Goal: Task Accomplishment & Management: Use online tool/utility

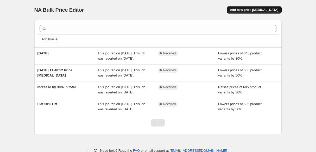
click at [241, 10] on span "Add new price [MEDICAL_DATA]" at bounding box center [254, 10] width 48 height 4
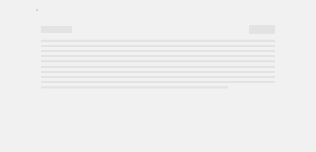
select select "percentage"
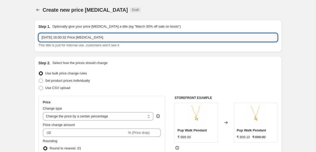
click at [142, 39] on input "15 Oct 2025, 16:00:32 Price change job" at bounding box center [157, 37] width 239 height 8
type input "30% - 15th Oct'25"
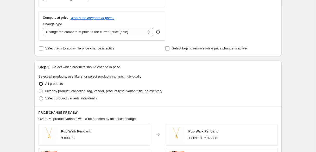
scroll to position [191, 0]
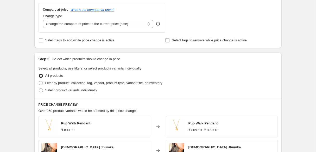
click at [53, 84] on span "Filter by product, collection, tag, vendor, product type, variant title, or inv…" at bounding box center [103, 83] width 117 height 4
click at [39, 81] on input "Filter by product, collection, tag, vendor, product type, variant title, or inv…" at bounding box center [39, 81] width 0 height 0
radio input "true"
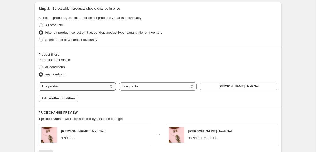
scroll to position [240, 0]
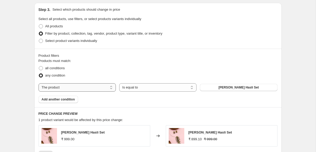
click at [107, 88] on select "The product The product's collection The product's tag The product's vendor The…" at bounding box center [76, 87] width 77 height 8
select select "collection"
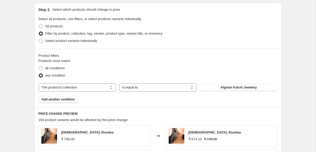
click at [67, 100] on span "Add another condition" at bounding box center [58, 99] width 33 height 4
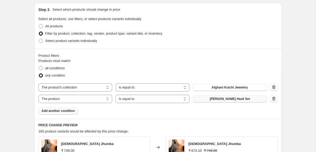
click at [229, 99] on span "Aaja Piya Hasli Set" at bounding box center [229, 99] width 40 height 4
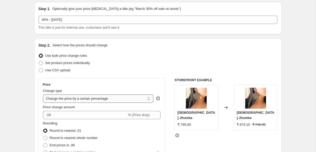
scroll to position [0, 0]
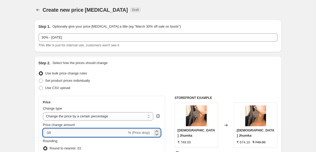
click at [60, 132] on input "-10" at bounding box center [85, 132] width 84 height 8
type input "-1"
type input "-30"
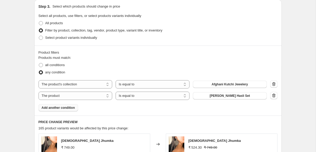
scroll to position [248, 0]
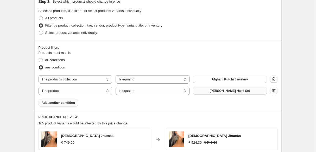
click at [211, 92] on button "Aaja Piya Hasli Set" at bounding box center [230, 90] width 74 height 7
click at [96, 94] on select "The product The product's collection The product's tag The product's vendor The…" at bounding box center [75, 91] width 74 height 8
select select "collection"
click at [206, 91] on button "Afghani Kutchi Jewelery" at bounding box center [230, 90] width 74 height 7
click at [73, 103] on span "Add another condition" at bounding box center [58, 103] width 33 height 4
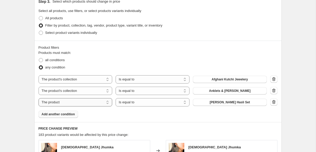
click at [103, 102] on select "The product The product's collection The product's tag The product's vendor The…" at bounding box center [75, 102] width 74 height 8
select select "collection"
click at [210, 103] on button "Afghani Kutchi Jewelery" at bounding box center [230, 102] width 74 height 7
click at [273, 79] on icon "button" at bounding box center [273, 80] width 1 height 2
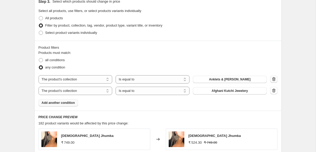
click at [273, 79] on icon "button" at bounding box center [273, 80] width 1 height 2
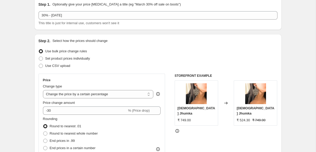
scroll to position [0, 0]
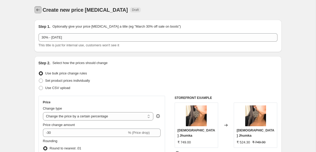
click at [37, 10] on icon "Price change jobs" at bounding box center [37, 9] width 5 height 5
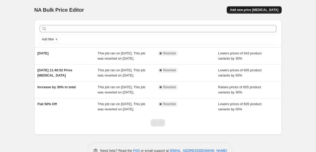
click at [259, 11] on span "Add new price change job" at bounding box center [254, 10] width 48 height 4
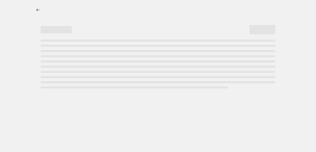
select select "percentage"
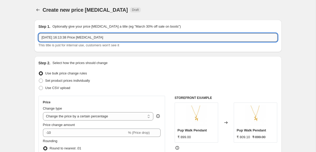
click at [56, 39] on input "15 Oct 2025, 16:13:38 Price change job" at bounding box center [157, 37] width 239 height 8
click at [78, 37] on input "Festival 30% off - 15tn Oct'25" at bounding box center [157, 37] width 239 height 8
type input "Festival 30% off - [DATE]"
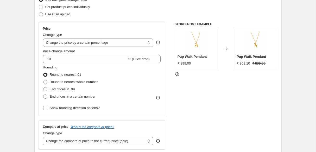
scroll to position [75, 0]
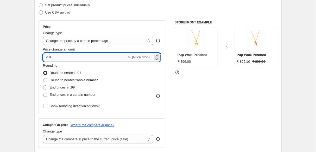
click at [56, 57] on input "-10" at bounding box center [85, 57] width 84 height 8
type input "-1"
type input "-30"
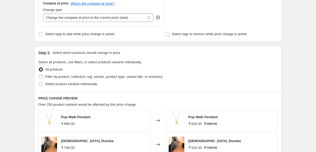
scroll to position [200, 0]
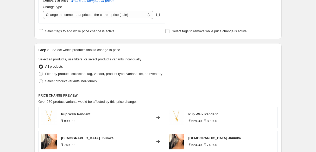
click at [49, 73] on span "Filter by product, collection, tag, vendor, product type, variant title, or inv…" at bounding box center [103, 74] width 117 height 4
click at [39, 72] on input "Filter by product, collection, tag, vendor, product type, variant title, or inv…" at bounding box center [39, 72] width 0 height 0
radio input "true"
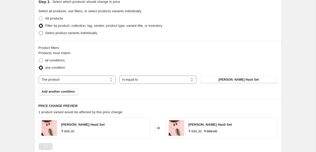
scroll to position [248, 0]
click at [86, 77] on select "The product The product's collection The product's tag The product's vendor The…" at bounding box center [76, 79] width 77 height 8
select select "collection"
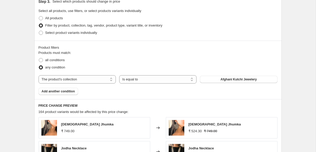
click at [229, 80] on span "Afghani Kutchi Jewelery" at bounding box center [238, 79] width 36 height 4
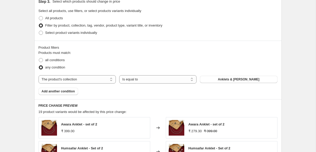
click at [70, 92] on span "Add another condition" at bounding box center [58, 91] width 33 height 4
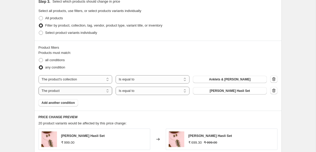
click at [84, 92] on select "The product The product's collection The product's tag The product's vendor The…" at bounding box center [75, 91] width 74 height 8
select select "collection"
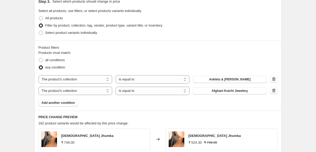
click at [232, 92] on span "Afghani Kutchi Jewelery" at bounding box center [229, 91] width 36 height 4
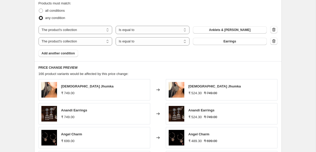
scroll to position [297, 0]
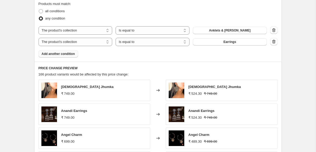
click at [62, 54] on span "Add another condition" at bounding box center [58, 54] width 33 height 4
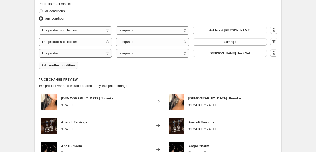
click at [89, 53] on select "The product The product's collection The product's tag The product's vendor The…" at bounding box center [75, 53] width 74 height 8
select select "collection"
click at [243, 53] on span "Afghani Kutchi Jewelery" at bounding box center [229, 53] width 36 height 4
click at [67, 64] on span "Add another condition" at bounding box center [58, 65] width 33 height 4
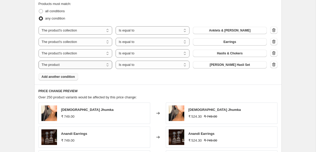
click at [94, 65] on select "The product The product's collection The product's tag The product's vendor The…" at bounding box center [75, 65] width 74 height 8
select select "collection"
click at [238, 64] on span "Afghani Kutchi Jewelery" at bounding box center [229, 65] width 36 height 4
click at [66, 76] on span "Add another condition" at bounding box center [58, 77] width 33 height 4
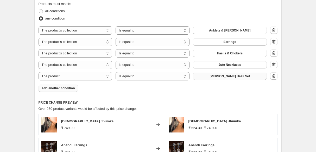
click at [229, 79] on button "Aaja Piya Hasli Set" at bounding box center [230, 76] width 74 height 7
click at [78, 75] on select "The product The product's collection The product's tag The product's vendor The…" at bounding box center [75, 76] width 74 height 8
select select "collection"
click at [240, 75] on span "Afghani Kutchi Jewelery" at bounding box center [229, 76] width 36 height 4
click at [69, 86] on button "Add another condition" at bounding box center [58, 87] width 40 height 7
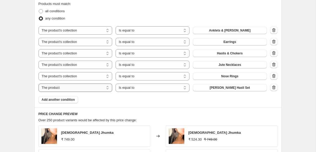
click at [81, 89] on select "The product The product's collection The product's tag The product's vendor The…" at bounding box center [75, 87] width 74 height 8
select select "collection"
click at [239, 89] on span "Afghani Kutchi Jewelery" at bounding box center [229, 88] width 36 height 4
click at [70, 98] on span "Add another condition" at bounding box center [58, 99] width 33 height 4
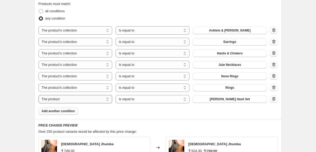
click at [82, 101] on select "The product The product's collection The product's tag The product's vendor The…" at bounding box center [75, 99] width 74 height 8
click at [60, 96] on select "The product The product's collection The product's tag The product's vendor The…" at bounding box center [75, 99] width 74 height 8
select select "collection"
click at [222, 101] on span "Afghani Kutchi Jewelery" at bounding box center [229, 99] width 36 height 4
click at [29, 38] on div "Create new price change job. This page is ready Create new price change job Dra…" at bounding box center [157, 26] width 259 height 647
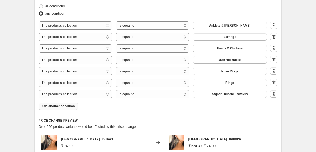
scroll to position [304, 0]
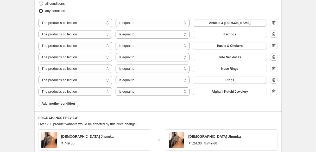
click at [64, 104] on span "Add another condition" at bounding box center [58, 103] width 33 height 4
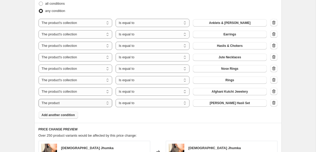
click at [82, 103] on select "The product The product's collection The product's tag The product's vendor The…" at bounding box center [75, 103] width 74 height 8
select select "collection"
click at [232, 104] on span "Afghani Kutchi Jewelery" at bounding box center [229, 103] width 36 height 4
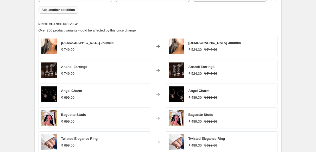
scroll to position [506, 0]
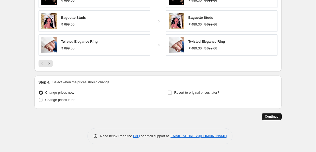
click at [273, 118] on span "Continue" at bounding box center [272, 116] width 14 height 4
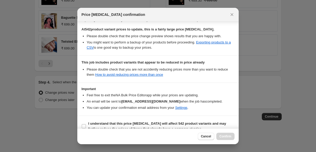
scroll to position [96, 0]
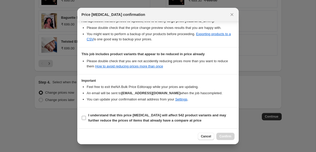
click at [82, 118] on input "I understand that this price change job will affect 542 product variants and ma…" at bounding box center [84, 118] width 4 height 4
checkbox input "true"
click at [219, 135] on span "Confirm" at bounding box center [225, 136] width 12 height 4
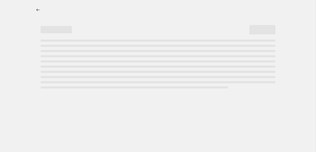
select select "percentage"
select select "collection"
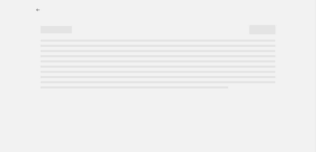
select select "collection"
